Goal: Obtain resource: Obtain resource

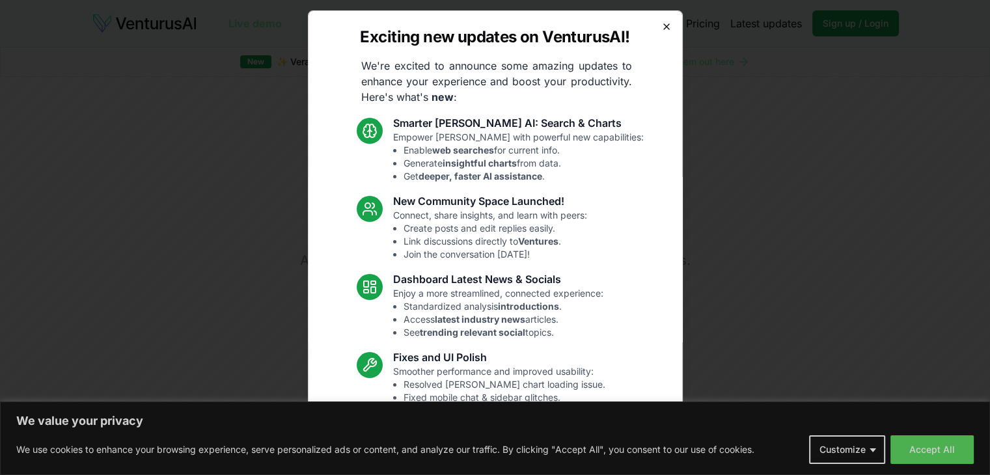
click at [661, 25] on icon "button" at bounding box center [666, 26] width 10 height 10
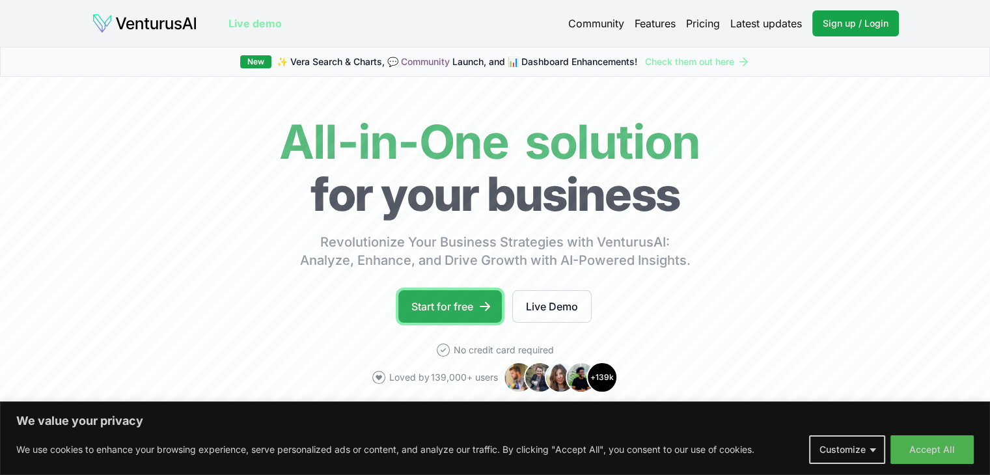
click at [463, 296] on link "Start for free" at bounding box center [449, 306] width 103 height 33
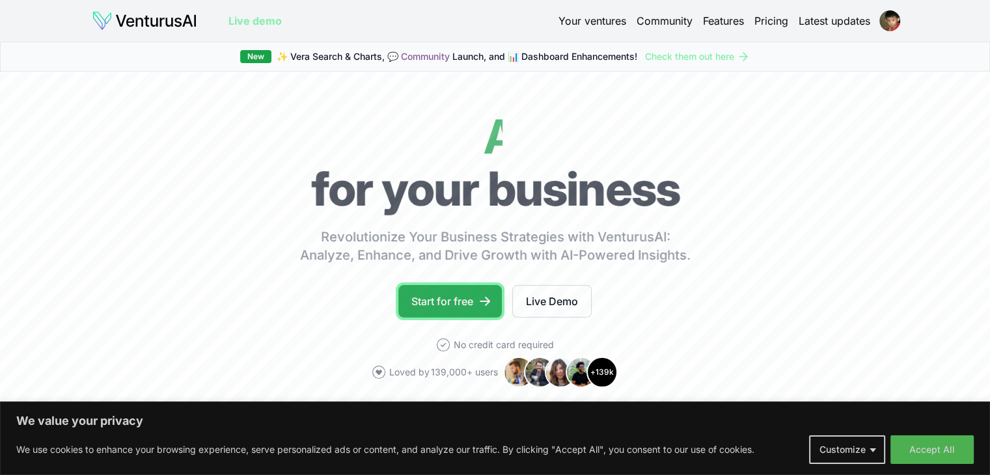
click at [415, 292] on link "Start for free" at bounding box center [449, 301] width 103 height 33
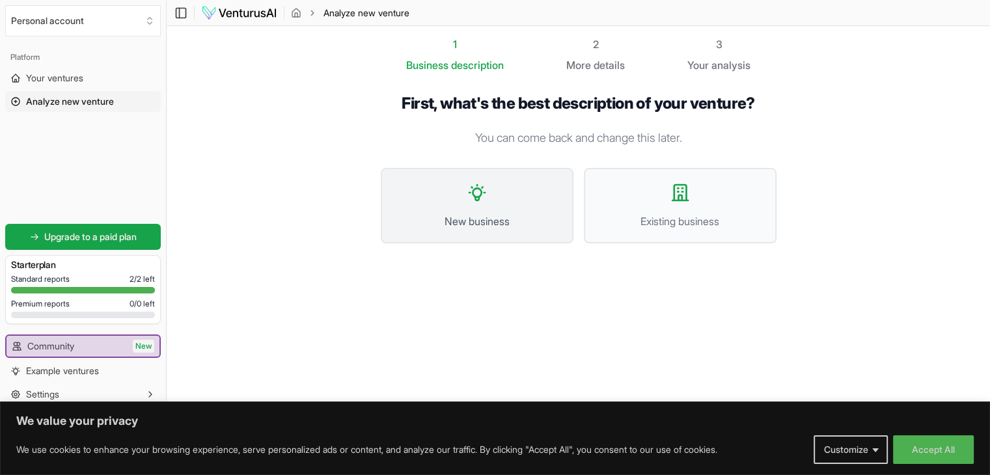
click at [478, 206] on button "New business" at bounding box center [477, 205] width 193 height 75
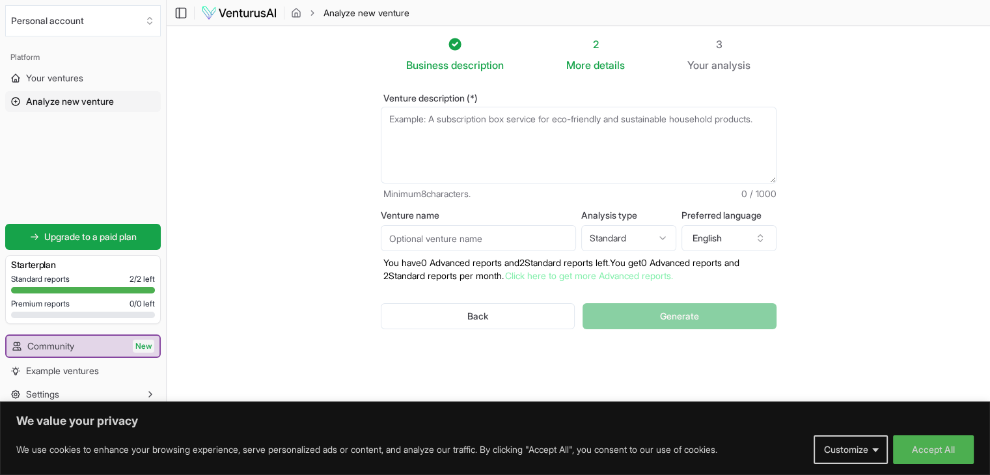
click at [463, 236] on input "Venture name" at bounding box center [478, 238] width 195 height 26
click at [484, 133] on textarea "Venture description (*)" at bounding box center [579, 145] width 396 height 77
paste textarea "Act as a business analyst. I want to start a coffee shop in [GEOGRAPHIC_DATA], …"
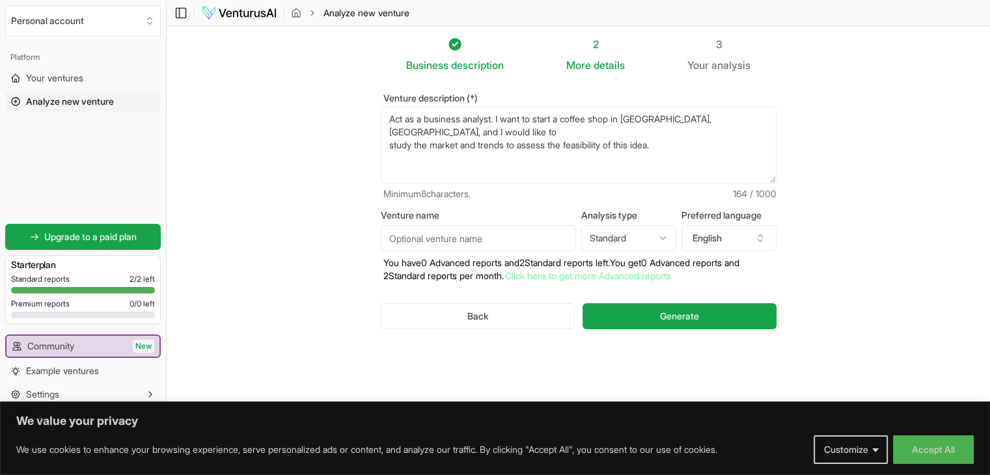
click at [591, 119] on textarea "Act as a business analyst. I want to start a coffee shop in [GEOGRAPHIC_DATA], …" at bounding box center [579, 145] width 396 height 77
type textarea "Act as a business analyst. I want to start a Bubble Tea shop in [GEOGRAPHIC_DAT…"
click at [482, 235] on input "Venture name" at bounding box center [478, 238] width 195 height 26
click at [668, 314] on span "Generate" at bounding box center [679, 316] width 39 height 13
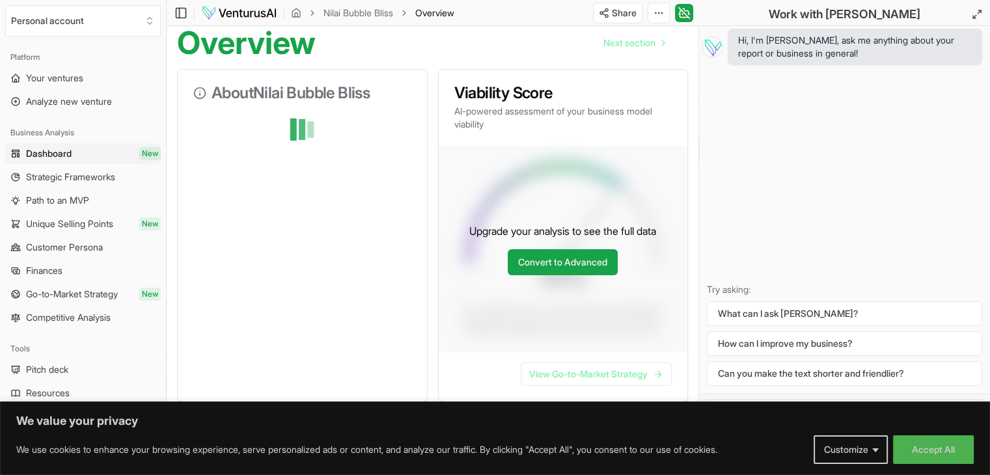
scroll to position [65, 0]
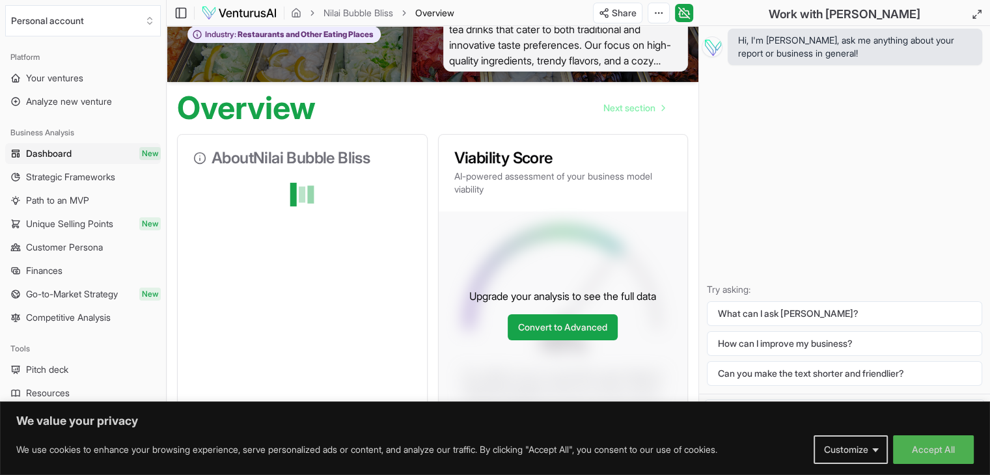
drag, startPoint x: 359, startPoint y: 187, endPoint x: 345, endPoint y: 131, distance: 57.8
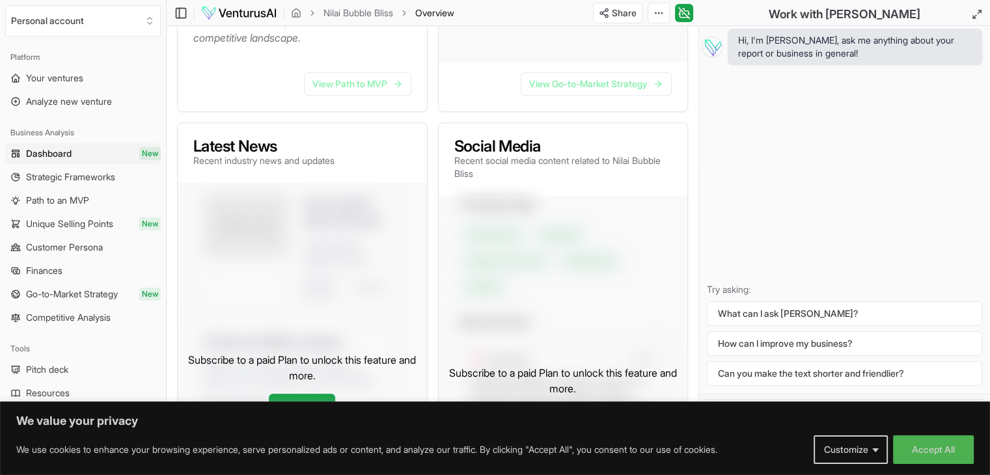
scroll to position [716, 0]
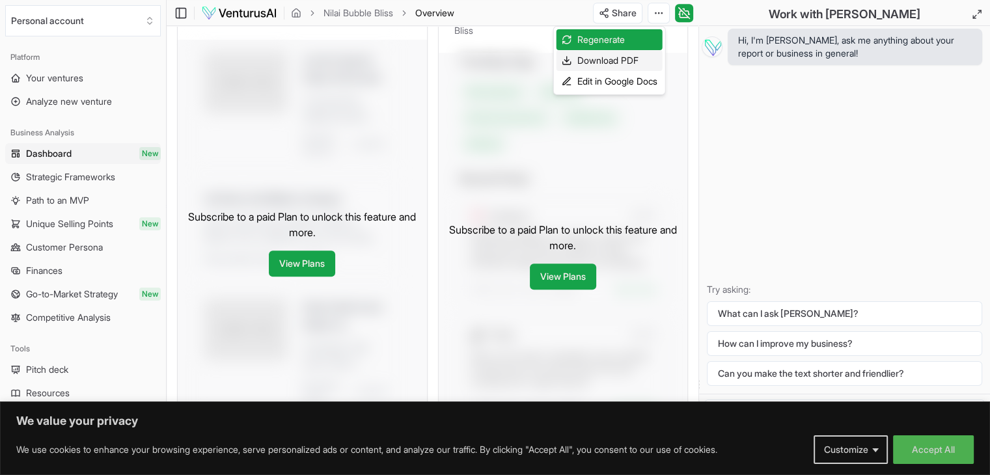
click at [628, 61] on div "Download PDF" at bounding box center [609, 60] width 106 height 21
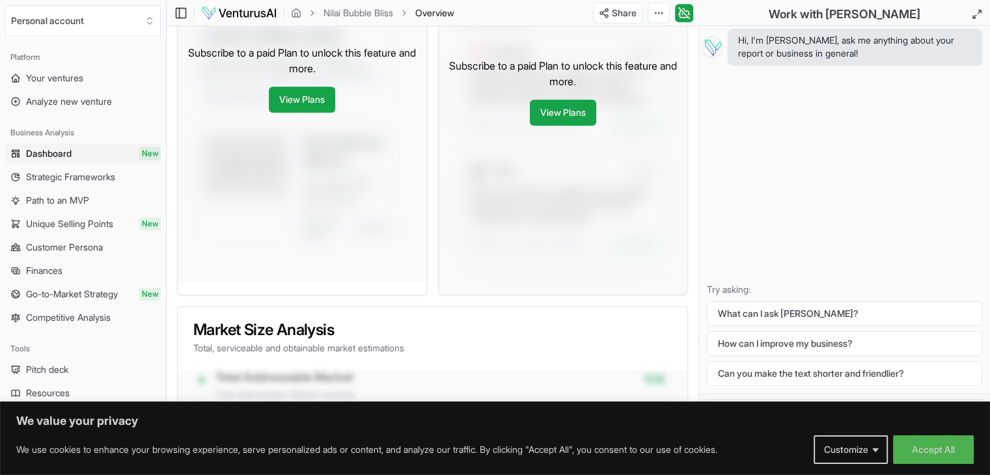
scroll to position [976, 0]
